Goal: Information Seeking & Learning: Compare options

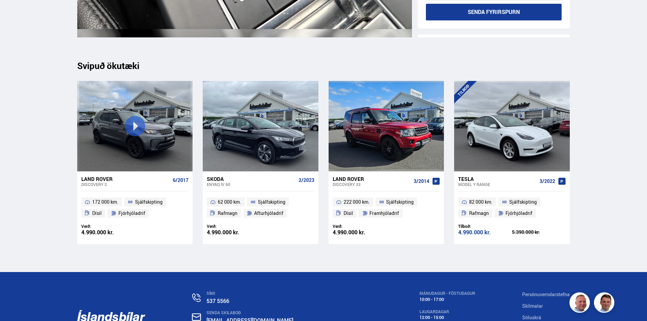
scroll to position [11070, 0]
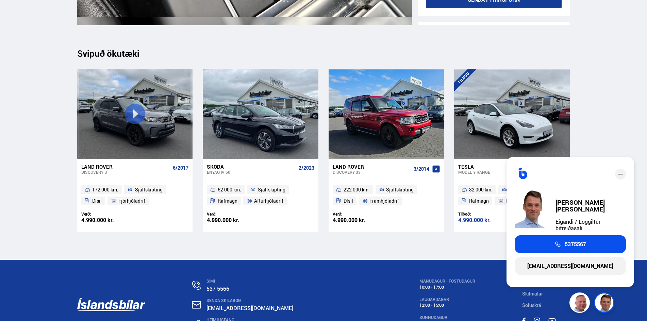
click at [620, 177] on icon "close" at bounding box center [621, 174] width 8 height 8
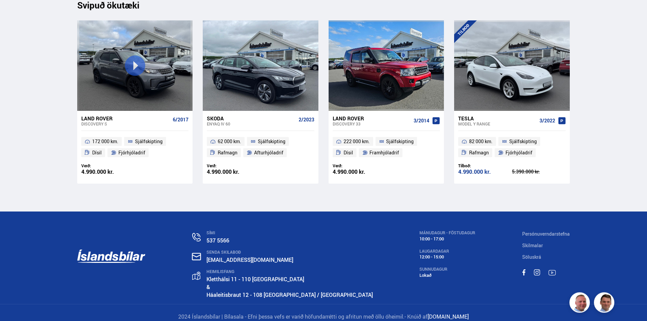
scroll to position [11130, 0]
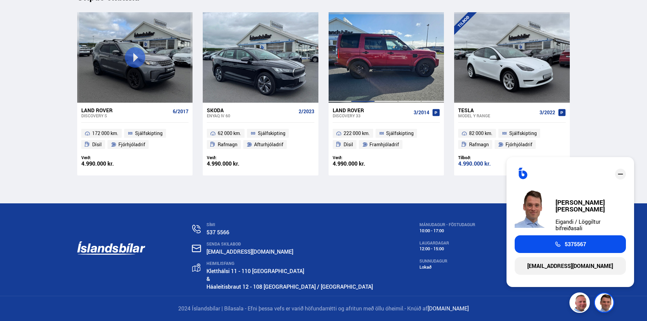
click at [369, 46] on div at bounding box center [363, 57] width 23 height 91
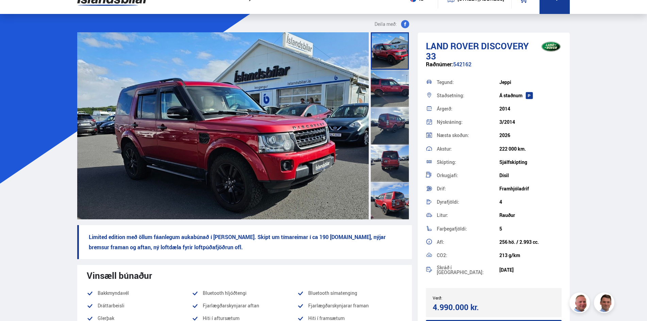
scroll to position [87, 0]
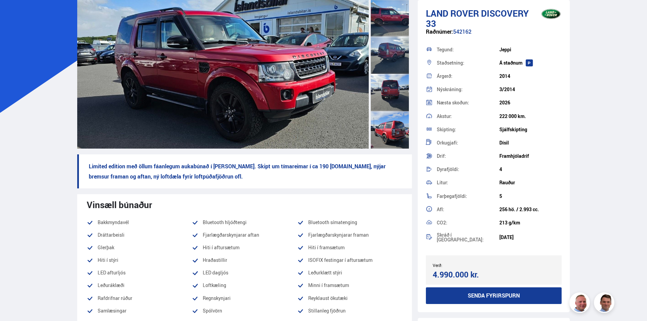
click at [198, 129] on img at bounding box center [223, 55] width 292 height 187
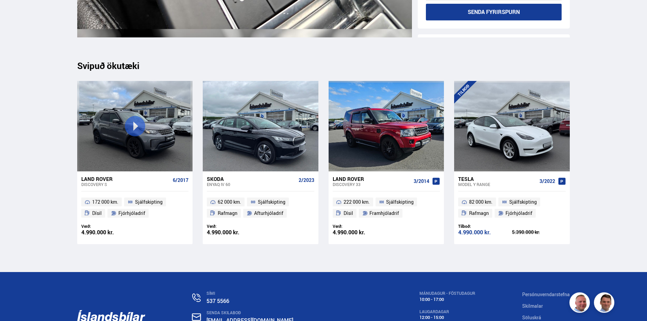
scroll to position [11070, 0]
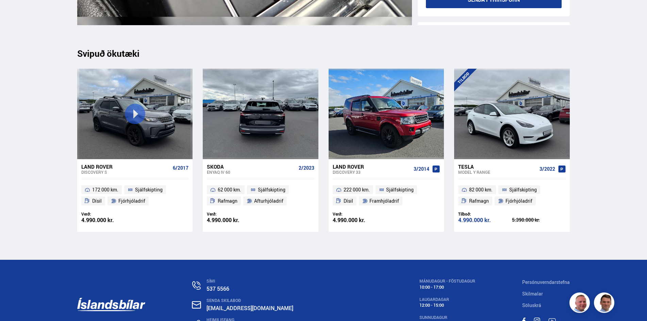
click at [288, 164] on div "Skoda Enyaq iV 60 2/2023" at bounding box center [260, 169] width 107 height 20
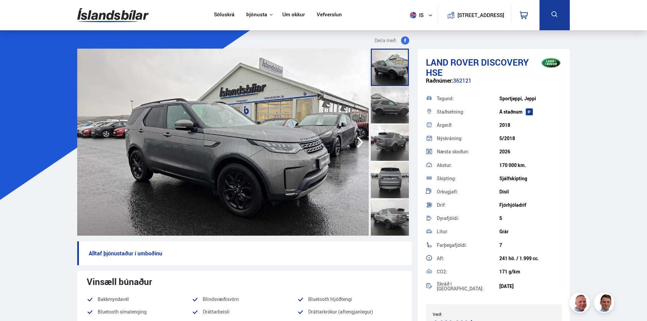
scroll to position [11070, 0]
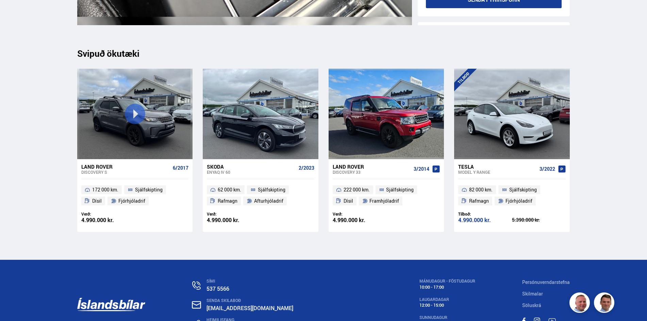
click at [96, 169] on div "Land Rover" at bounding box center [125, 167] width 89 height 6
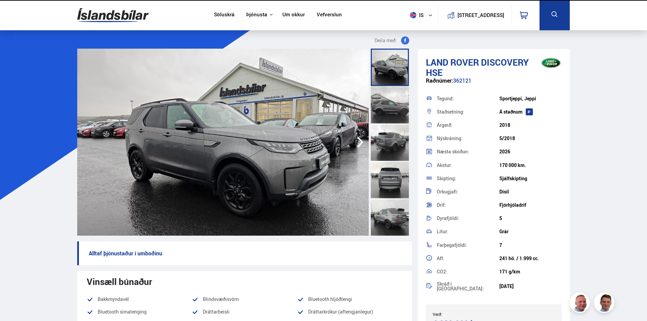
scroll to position [11070, 0]
